Goal: Task Accomplishment & Management: Manage account settings

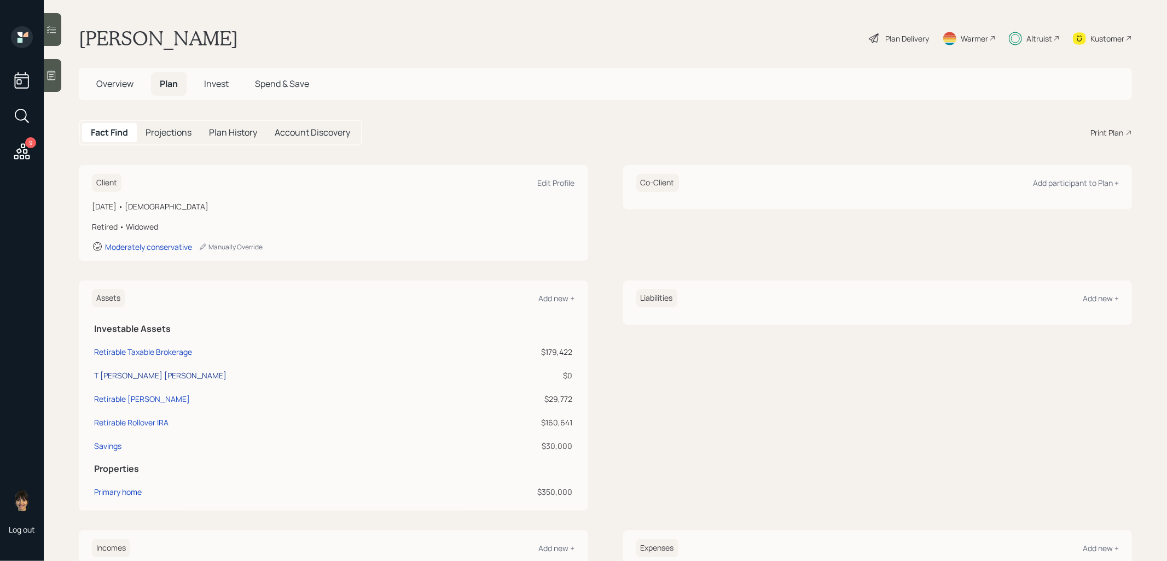
click at [106, 374] on div "T Rowe Roth IRA" at bounding box center [160, 375] width 132 height 11
select select "roth_ira"
select select "balanced"
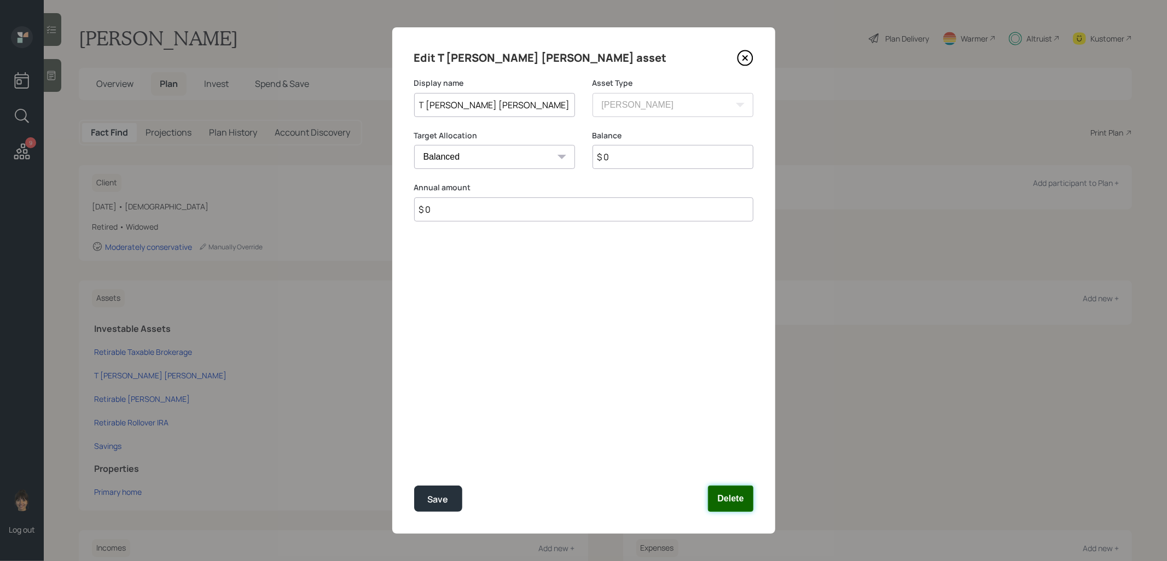
click at [737, 505] on button "Delete" at bounding box center [730, 499] width 45 height 26
